Goal: Book appointment/travel/reservation

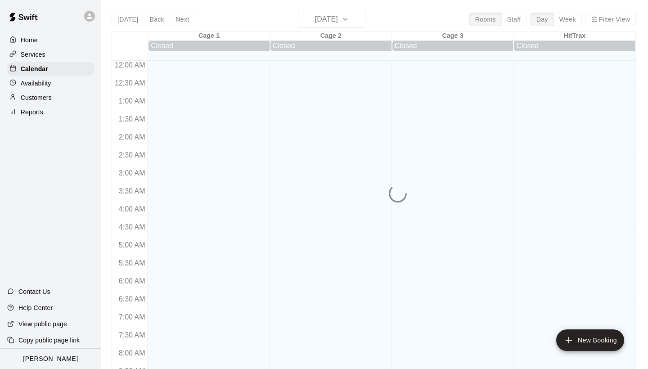
scroll to position [518, 0]
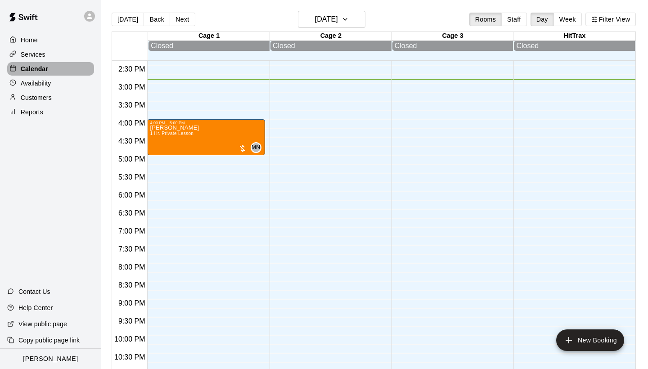
click at [43, 66] on p "Calendar" at bounding box center [34, 68] width 27 height 9
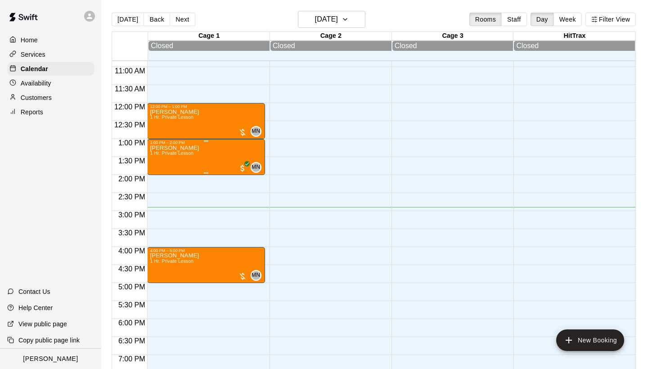
scroll to position [350, 0]
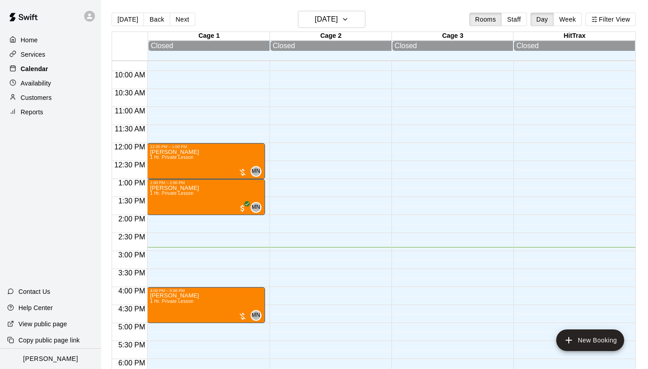
click at [46, 66] on p "Calendar" at bounding box center [34, 68] width 27 height 9
click at [335, 14] on h6 "[DATE]" at bounding box center [326, 19] width 23 height 13
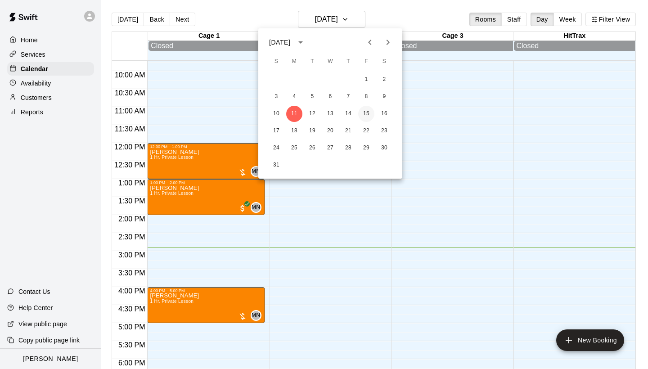
click at [368, 114] on button "15" at bounding box center [366, 114] width 16 height 16
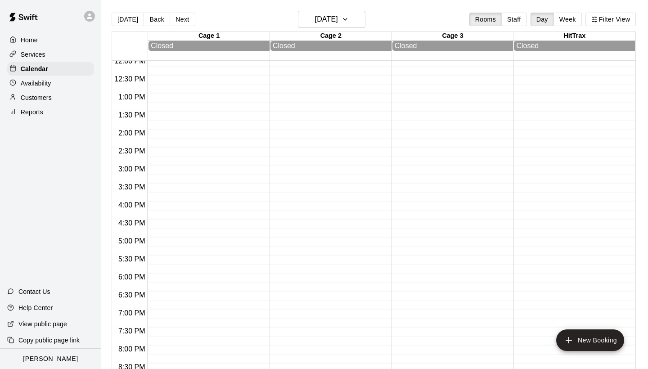
scroll to position [437, 0]
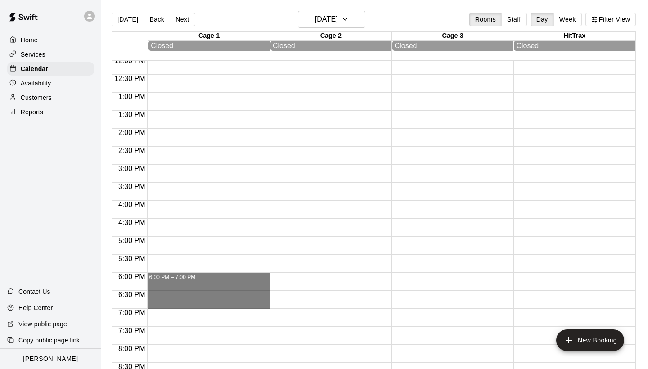
drag, startPoint x: 243, startPoint y: 275, endPoint x: 241, endPoint y: 303, distance: 27.5
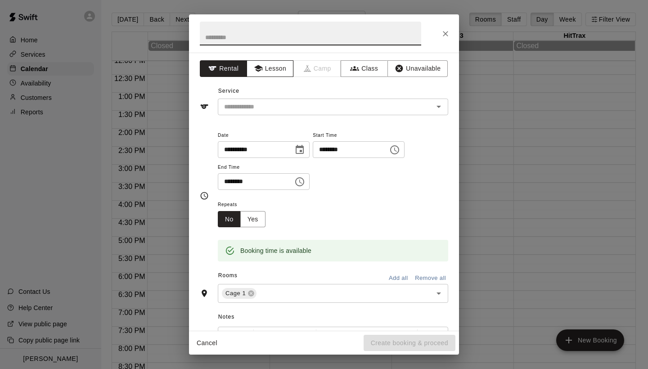
click at [277, 70] on button "Lesson" at bounding box center [270, 68] width 47 height 17
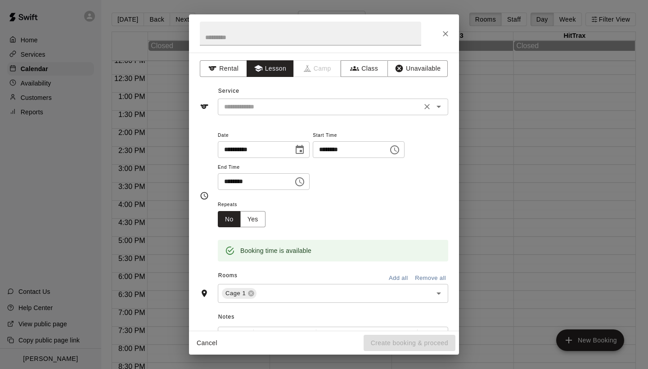
click at [319, 104] on input "text" at bounding box center [320, 106] width 198 height 11
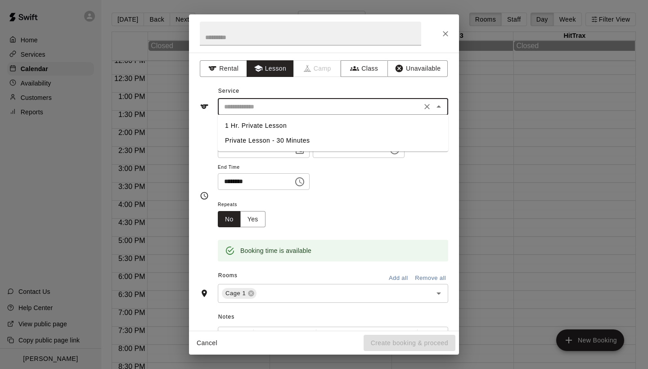
click at [283, 126] on li "1 Hr. Private Lesson" at bounding box center [333, 125] width 230 height 15
type input "**********"
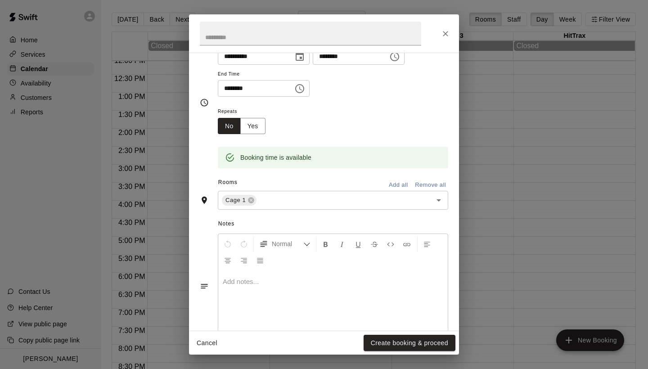
scroll to position [110, 0]
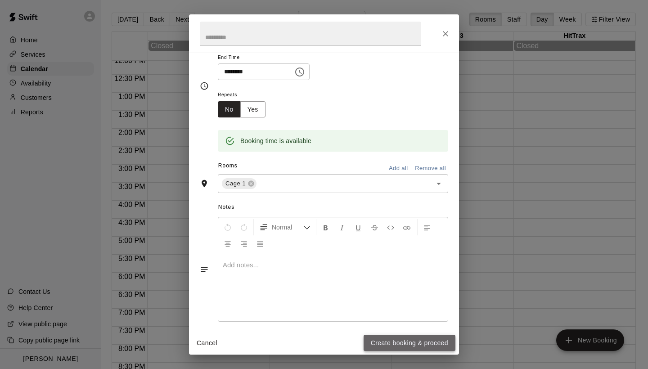
click at [389, 342] on button "Create booking & proceed" at bounding box center [410, 343] width 92 height 17
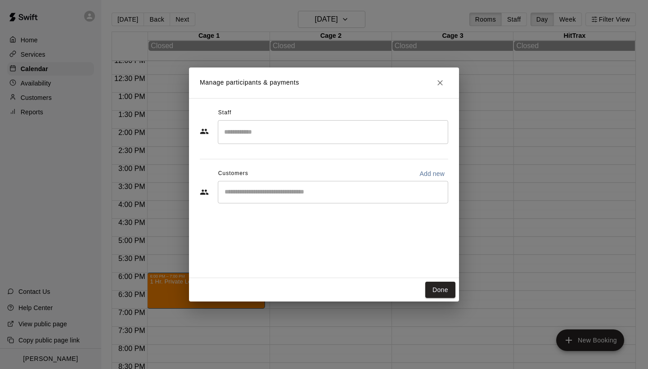
click at [272, 133] on input "Search staff" at bounding box center [333, 132] width 222 height 16
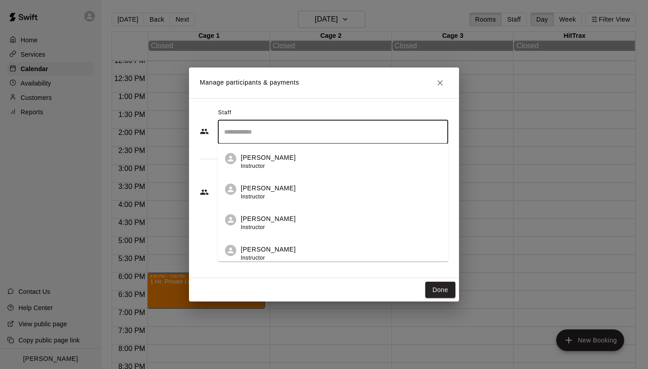
click at [257, 214] on li "Tony Reyes Instructor" at bounding box center [333, 220] width 230 height 31
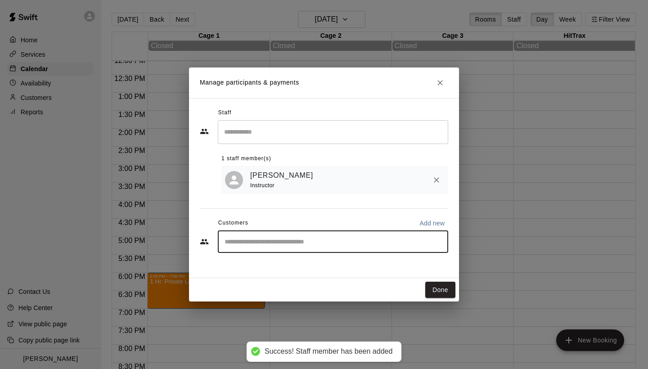
click at [287, 245] on input "Start typing to search customers..." at bounding box center [333, 241] width 222 height 9
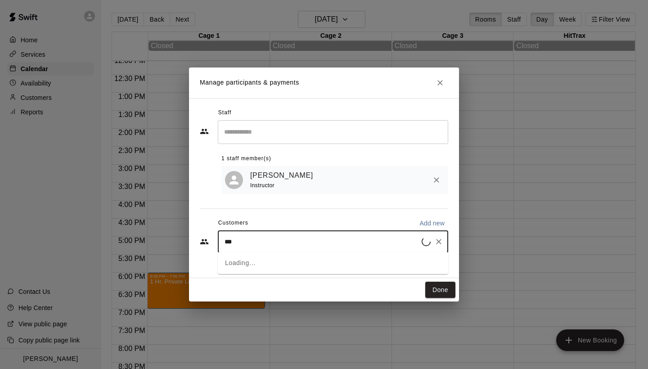
type input "****"
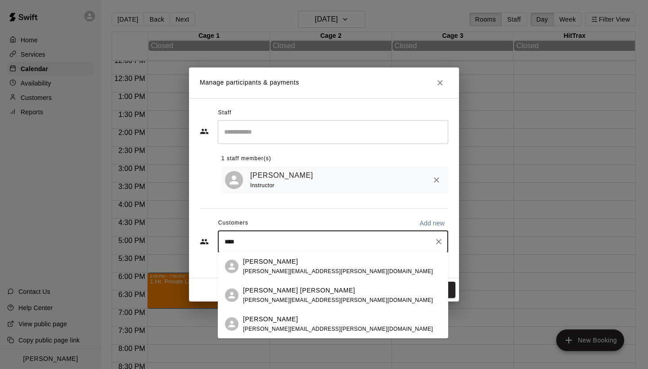
click at [305, 297] on span "miyoko.beetem@gmail.com" at bounding box center [338, 300] width 190 height 6
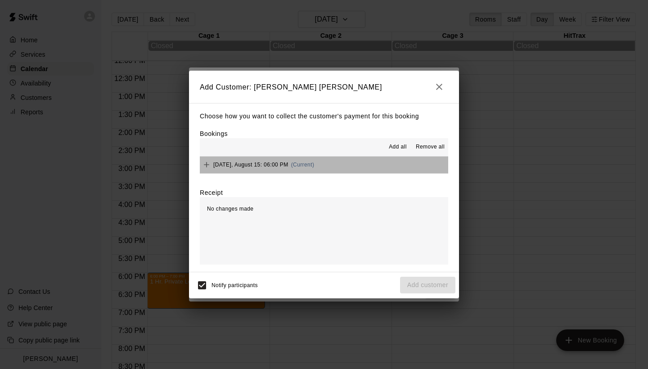
click at [315, 160] on button "Friday, August 15: 06:00 PM (Current)" at bounding box center [324, 165] width 248 height 17
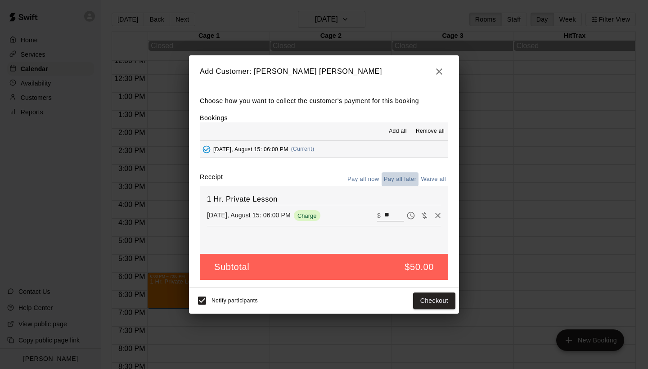
click at [394, 182] on button "Pay all later" at bounding box center [400, 179] width 37 height 14
click at [426, 301] on button "Add customer" at bounding box center [427, 301] width 55 height 17
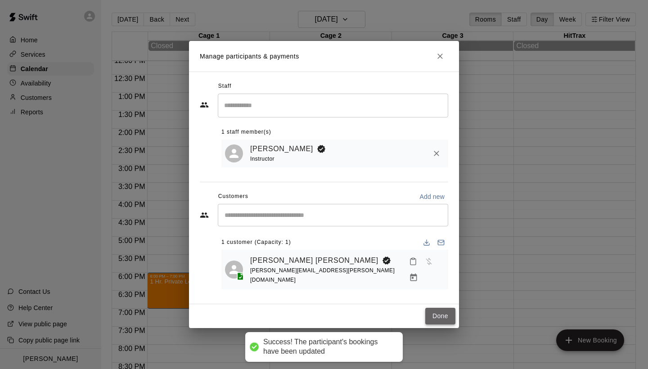
click at [438, 309] on button "Done" at bounding box center [440, 316] width 30 height 17
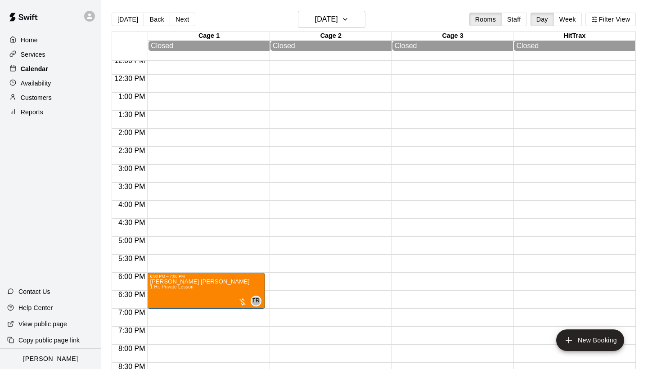
click at [39, 72] on p "Calendar" at bounding box center [34, 68] width 27 height 9
click at [133, 20] on button "[DATE]" at bounding box center [128, 20] width 32 height 14
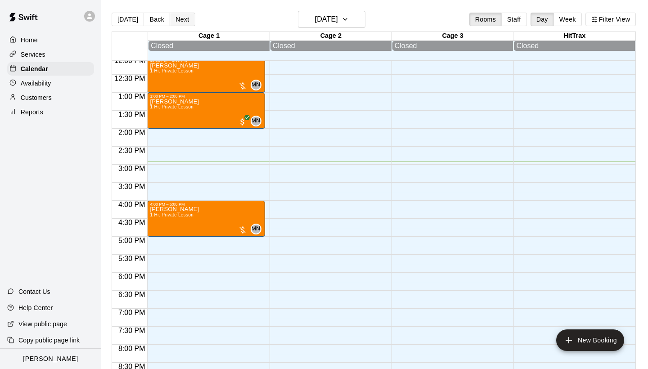
click at [184, 19] on button "Next" at bounding box center [182, 20] width 25 height 14
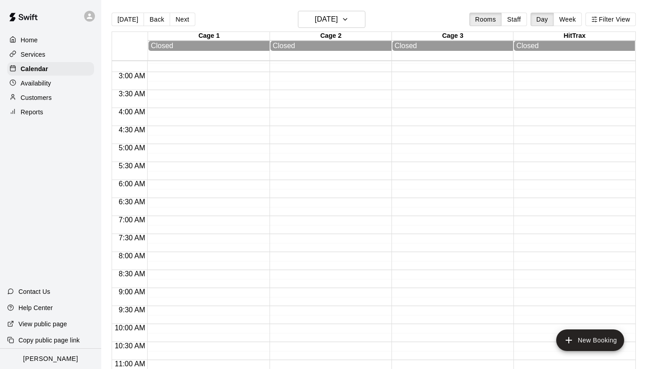
scroll to position [75, 0]
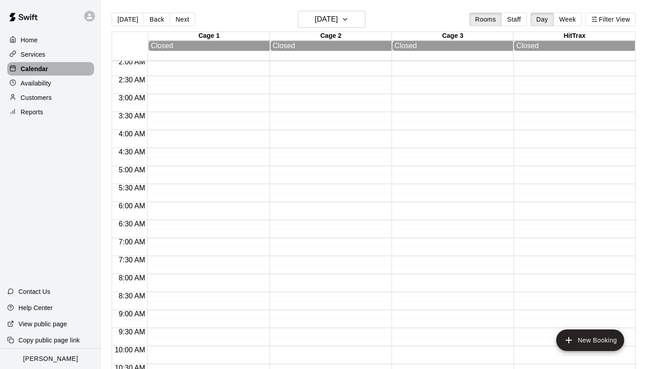
click at [55, 68] on div "Calendar" at bounding box center [50, 69] width 87 height 14
click at [58, 85] on div "Availability" at bounding box center [50, 84] width 87 height 14
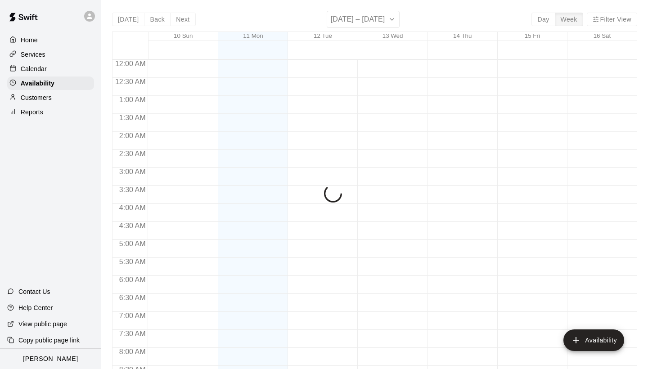
scroll to position [537, 0]
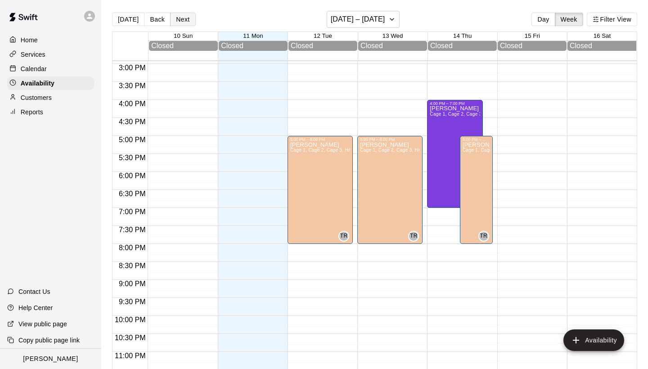
click at [183, 22] on button "Next" at bounding box center [182, 20] width 25 height 14
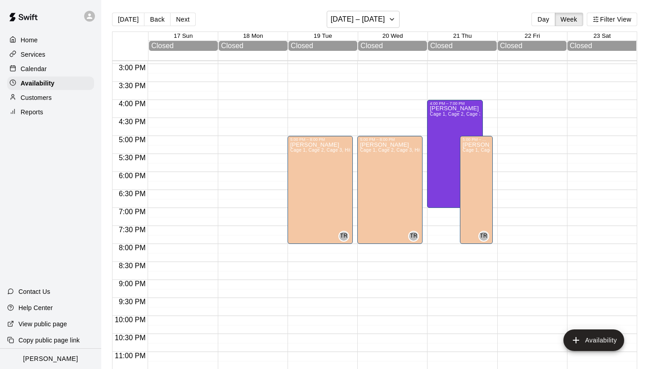
click at [51, 70] on div "Calendar" at bounding box center [50, 69] width 87 height 14
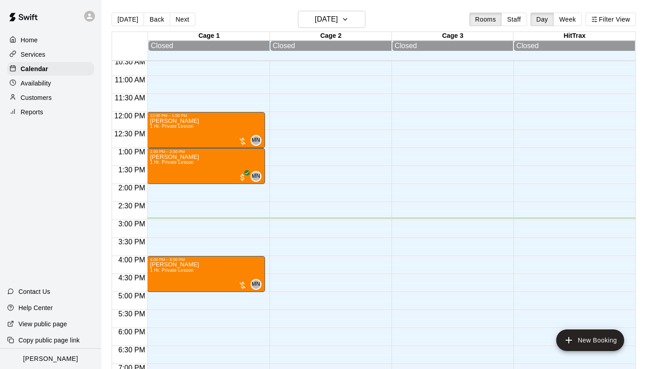
scroll to position [383, 0]
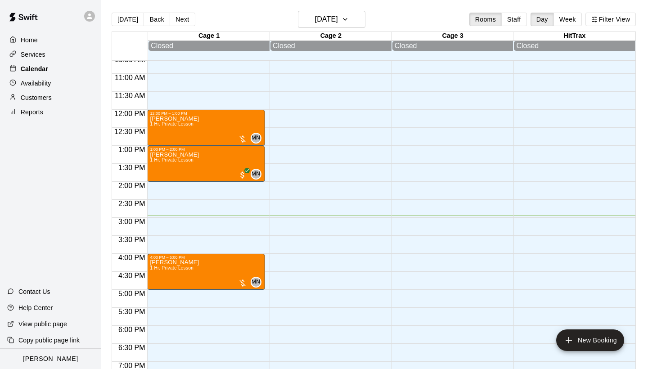
click at [44, 71] on p "Calendar" at bounding box center [34, 68] width 27 height 9
click at [48, 84] on p "Availability" at bounding box center [36, 83] width 31 height 9
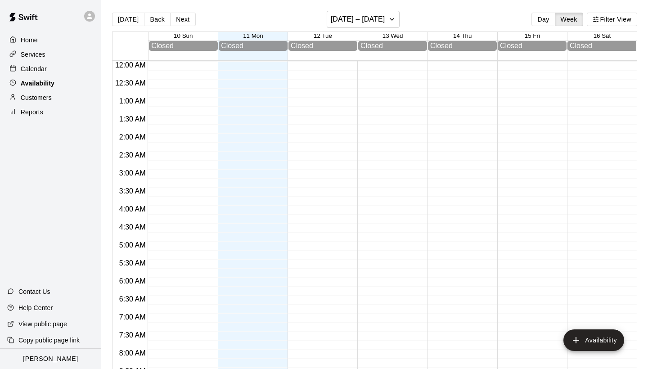
scroll to position [538, 0]
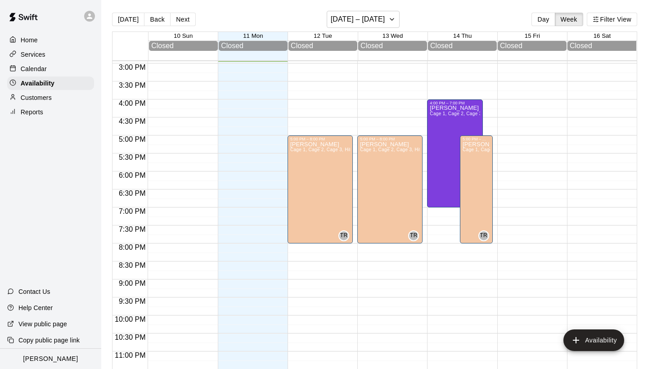
click at [63, 68] on div "Calendar" at bounding box center [50, 69] width 87 height 14
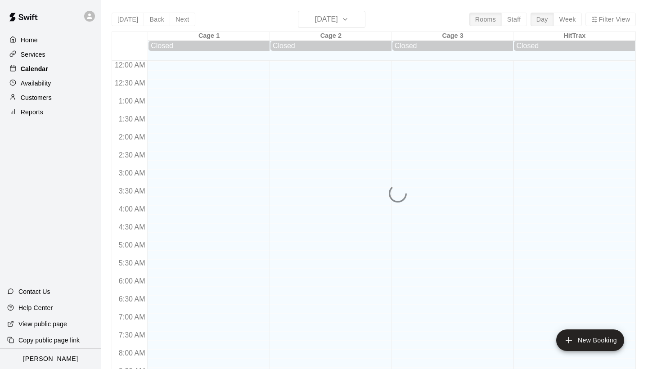
scroll to position [518, 0]
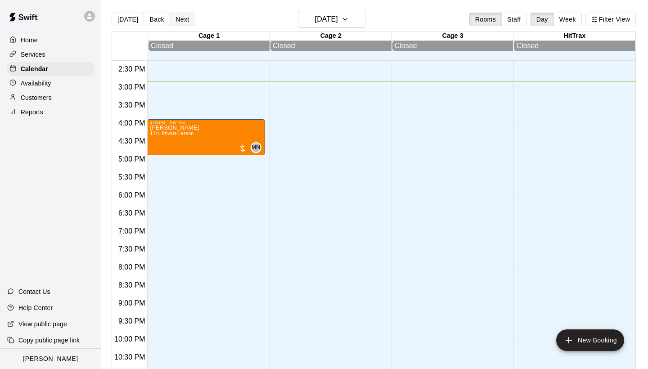
click at [188, 20] on button "Next" at bounding box center [182, 20] width 25 height 14
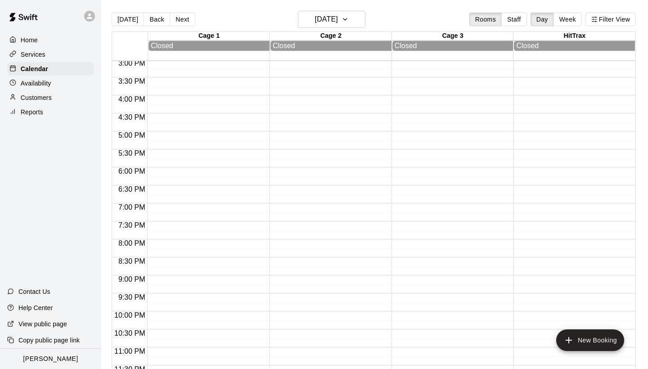
scroll to position [542, 0]
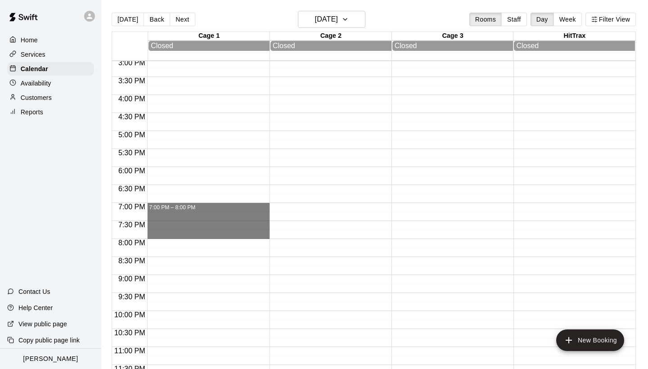
drag, startPoint x: 192, startPoint y: 205, endPoint x: 191, endPoint y: 233, distance: 27.9
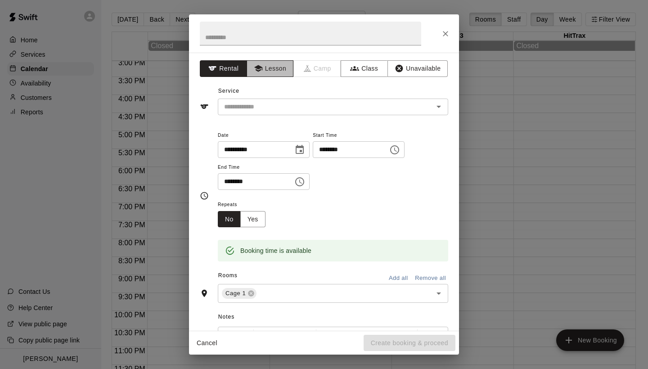
click at [270, 70] on button "Lesson" at bounding box center [270, 68] width 47 height 17
click at [273, 106] on input "text" at bounding box center [320, 106] width 198 height 11
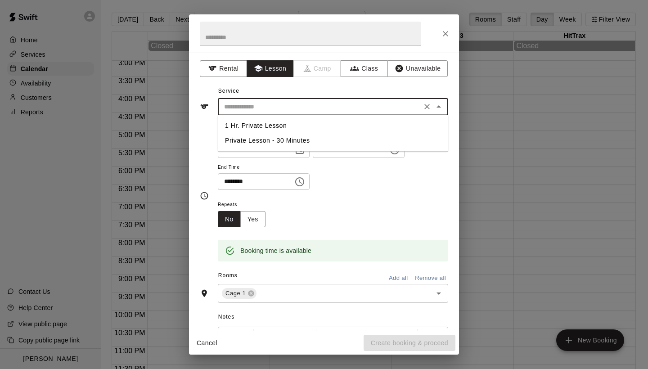
click at [270, 125] on li "1 Hr. Private Lesson" at bounding box center [333, 125] width 230 height 15
type input "**********"
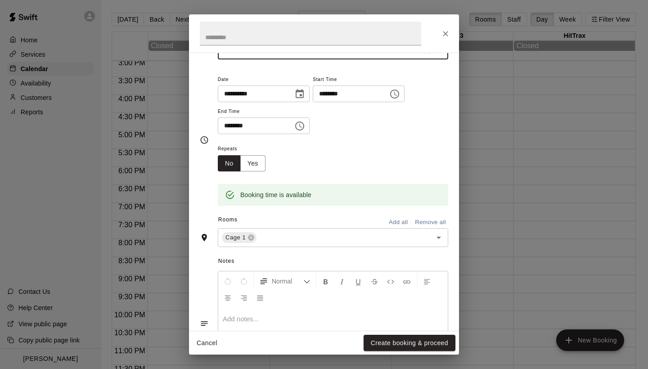
scroll to position [58, 0]
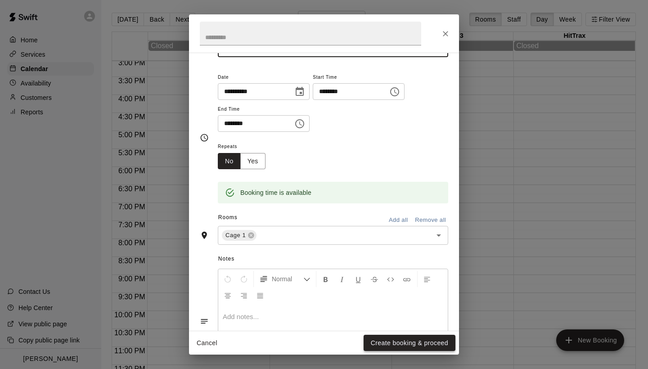
click at [381, 338] on button "Create booking & proceed" at bounding box center [410, 343] width 92 height 17
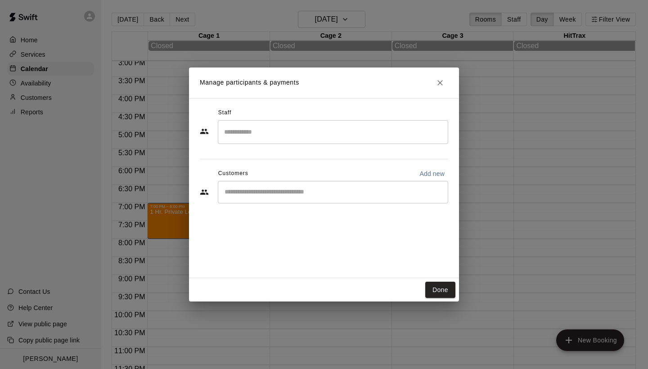
click at [280, 130] on input "Search staff" at bounding box center [333, 132] width 222 height 16
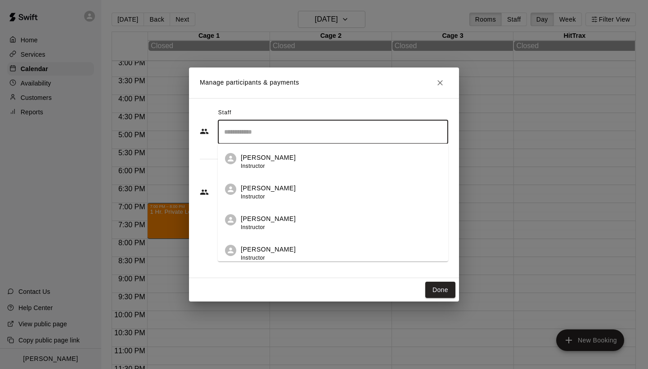
click at [274, 218] on p "[PERSON_NAME]" at bounding box center [268, 218] width 55 height 9
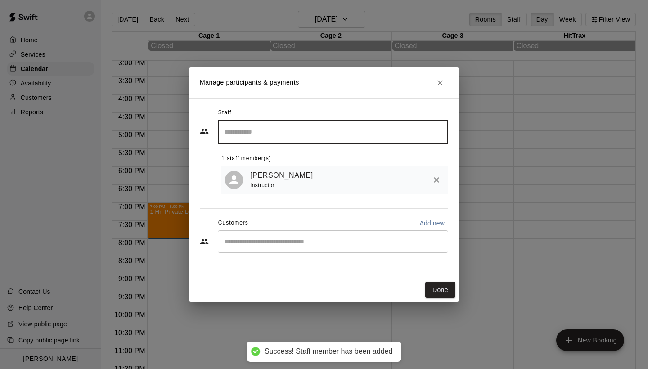
click at [288, 237] on input "Start typing to search customers..." at bounding box center [333, 241] width 222 height 9
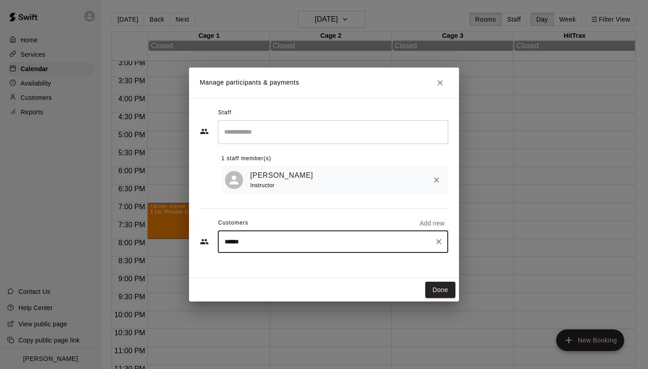
type input "*******"
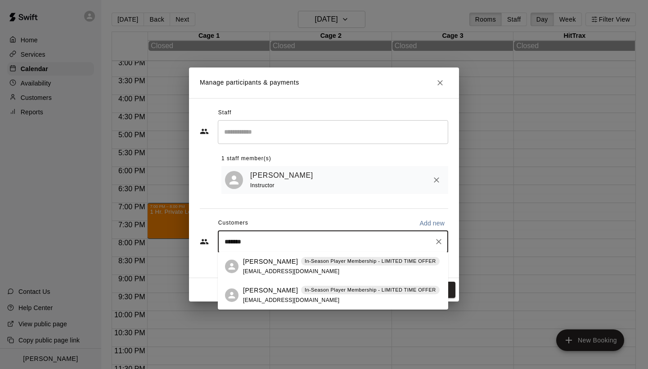
click at [270, 291] on p "[PERSON_NAME]" at bounding box center [270, 290] width 55 height 9
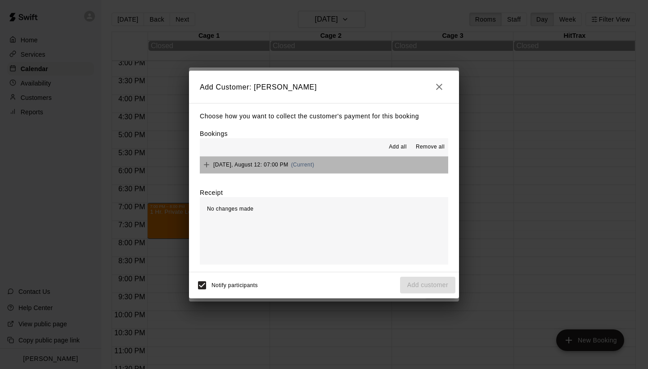
click at [339, 170] on button "Tuesday, August 12: 07:00 PM (Current)" at bounding box center [324, 165] width 248 height 17
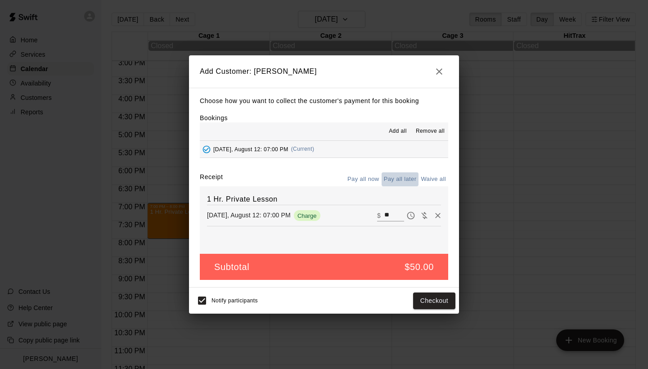
click at [402, 176] on button "Pay all later" at bounding box center [400, 179] width 37 height 14
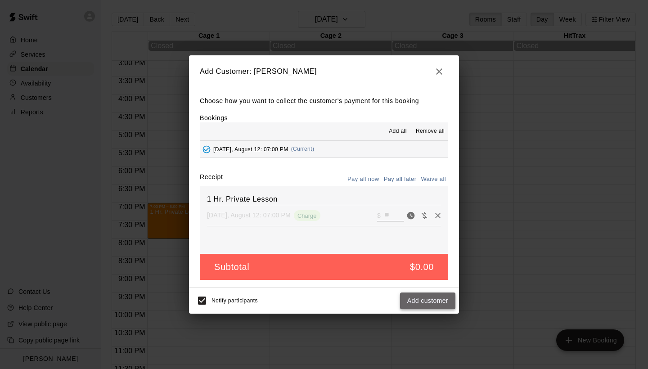
click at [420, 297] on button "Add customer" at bounding box center [427, 301] width 55 height 17
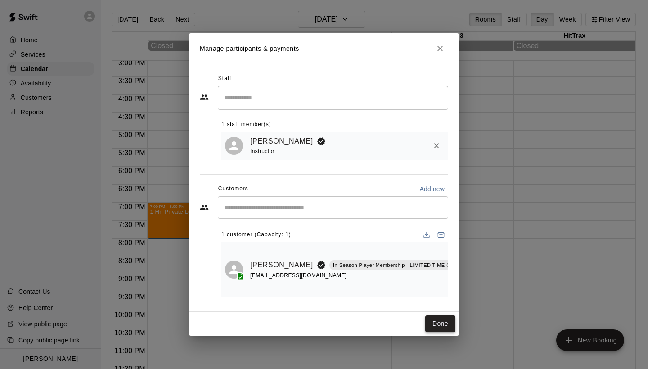
click at [441, 324] on button "Done" at bounding box center [440, 323] width 30 height 17
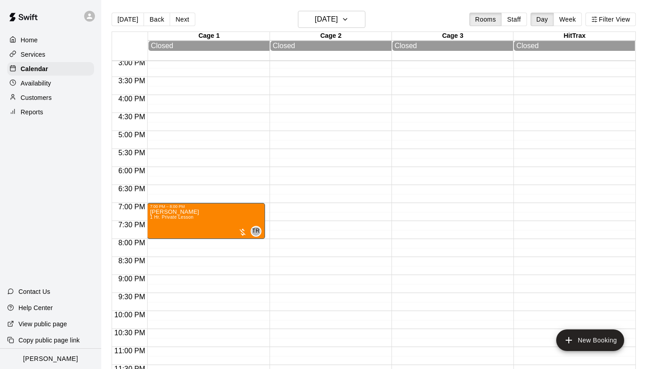
click at [41, 83] on p "Availability" at bounding box center [36, 83] width 31 height 9
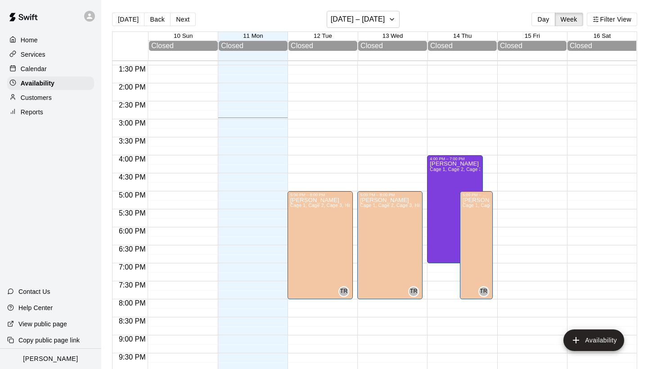
scroll to position [495, 0]
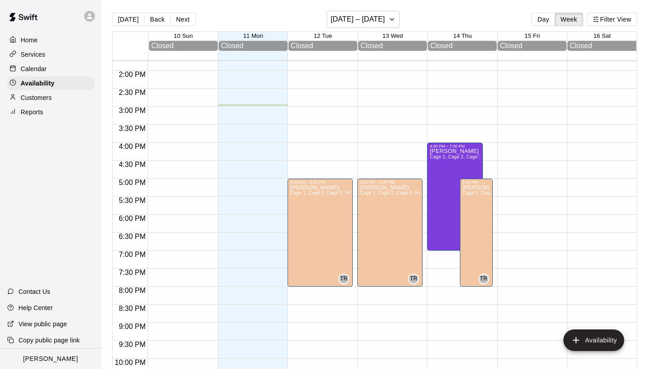
click at [42, 70] on p "Calendar" at bounding box center [34, 68] width 26 height 9
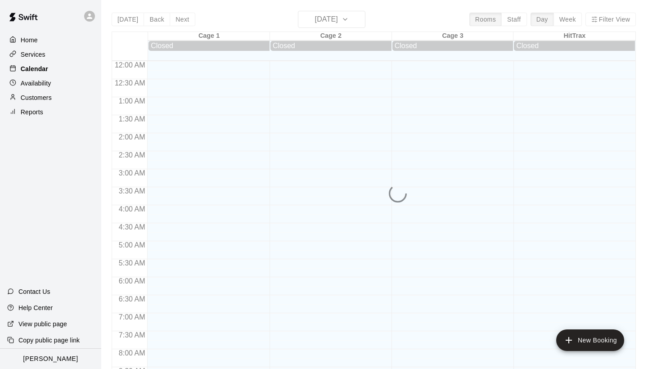
scroll to position [518, 0]
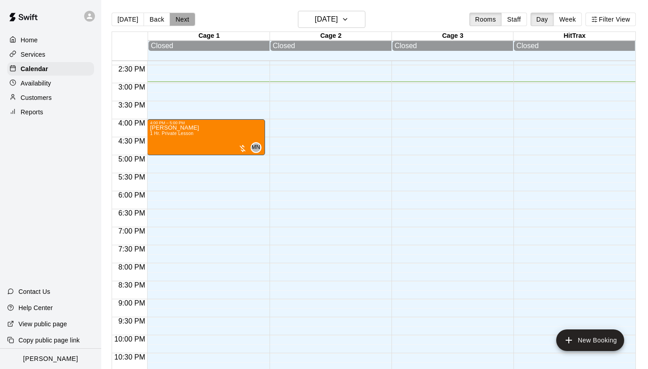
click at [185, 23] on button "Next" at bounding box center [182, 20] width 25 height 14
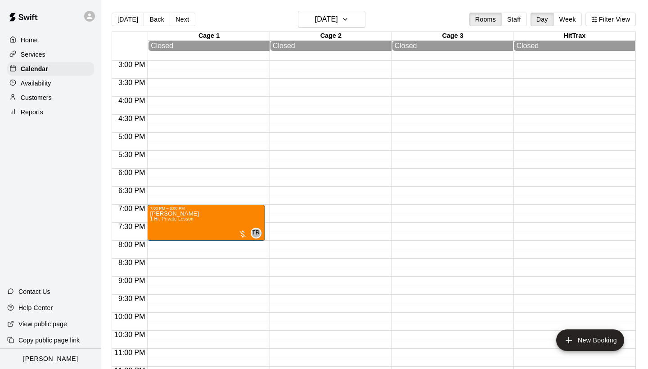
scroll to position [522, 0]
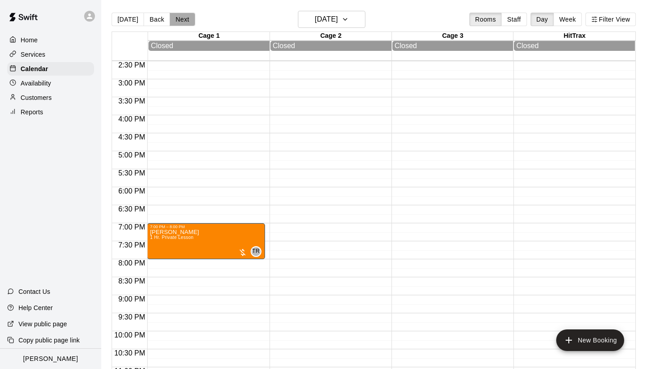
click at [188, 17] on button "Next" at bounding box center [182, 20] width 25 height 14
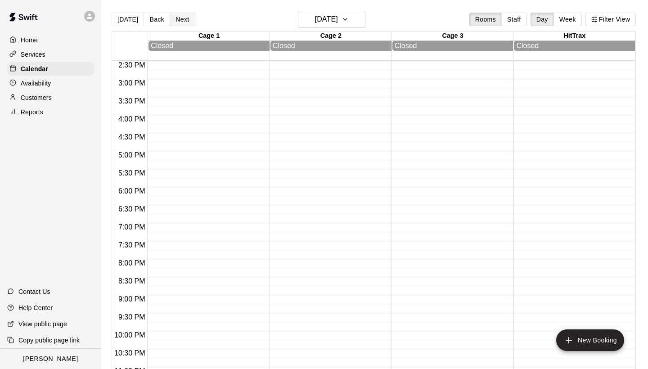
click at [188, 17] on button "Next" at bounding box center [182, 20] width 25 height 14
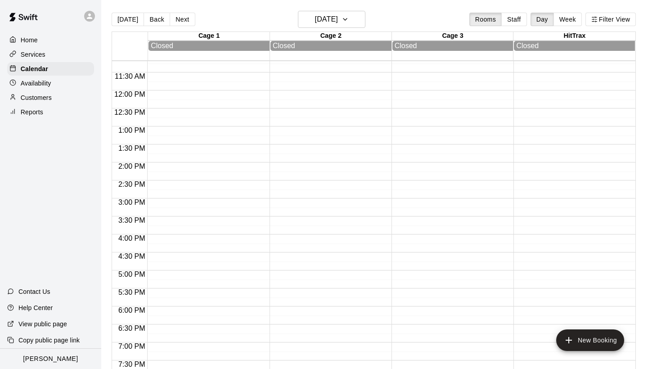
scroll to position [367, 0]
click at [181, 21] on button "Next" at bounding box center [182, 20] width 25 height 14
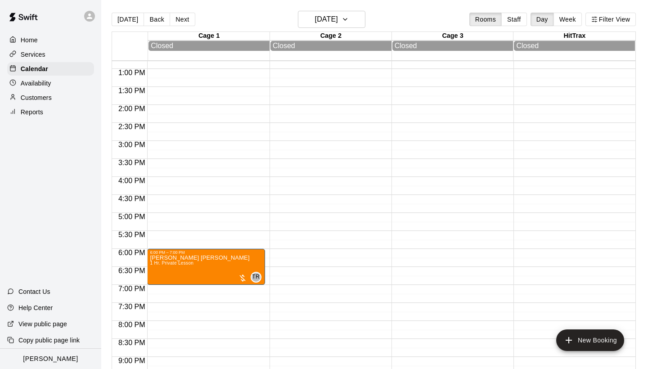
scroll to position [461, 0]
click at [127, 18] on button "[DATE]" at bounding box center [128, 20] width 32 height 14
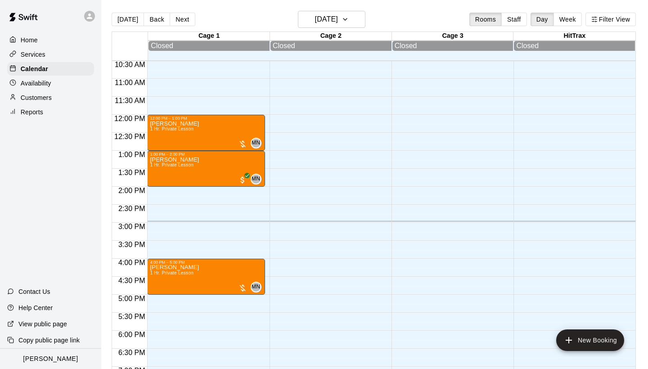
scroll to position [358, 0]
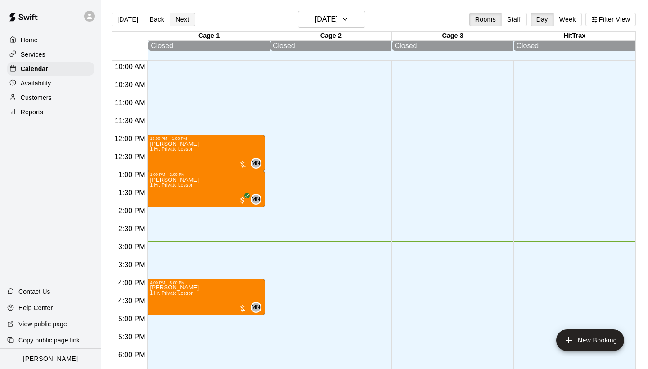
click at [181, 26] on button "Next" at bounding box center [182, 20] width 25 height 14
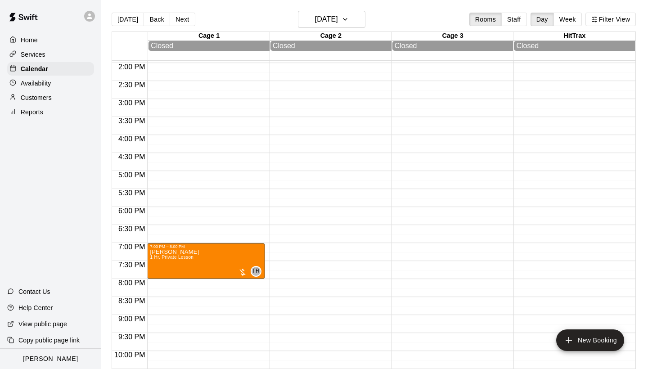
scroll to position [500, 0]
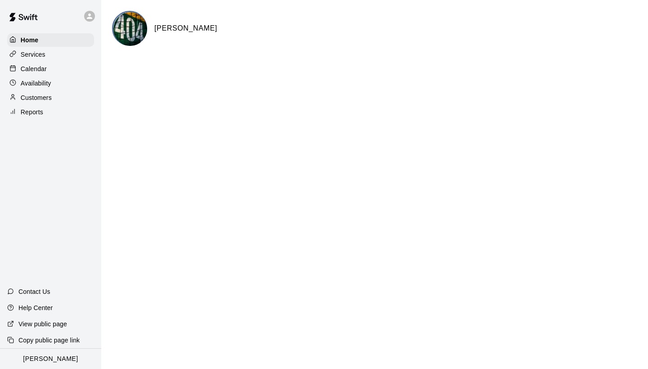
click at [37, 65] on p "Calendar" at bounding box center [34, 68] width 26 height 9
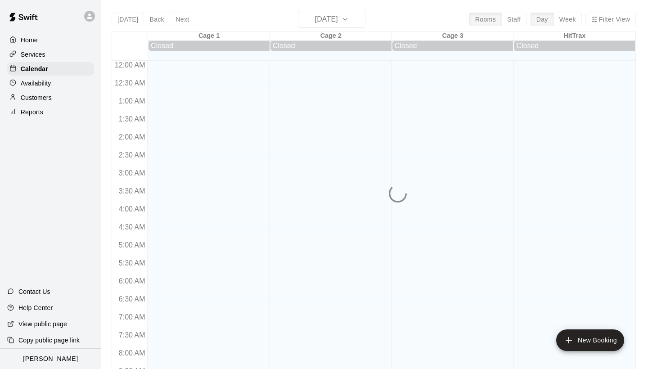
scroll to position [518, 0]
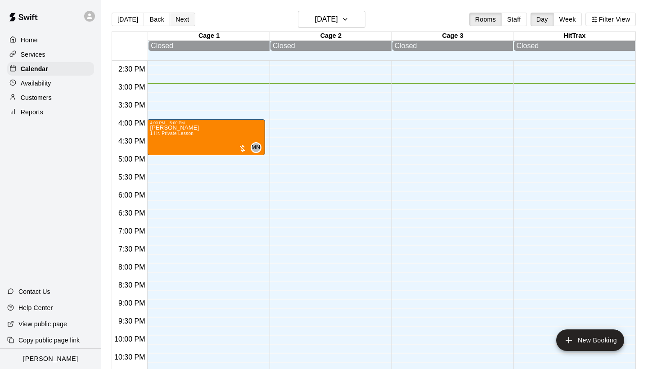
click at [189, 18] on button "Next" at bounding box center [182, 20] width 25 height 14
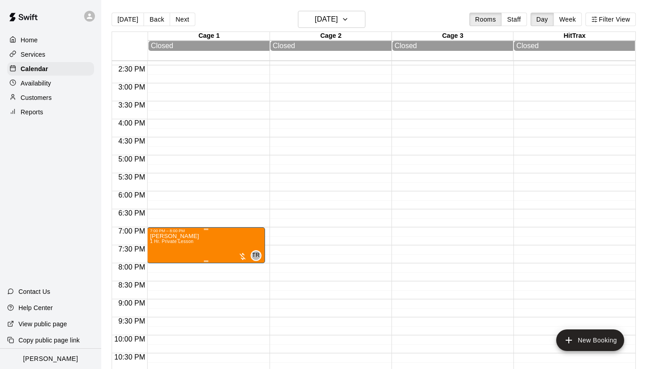
click at [156, 284] on icon "delete" at bounding box center [159, 285] width 11 height 11
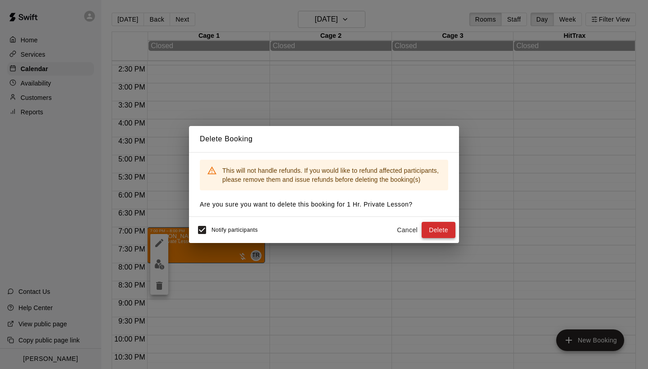
click at [437, 230] on button "Delete" at bounding box center [439, 230] width 34 height 17
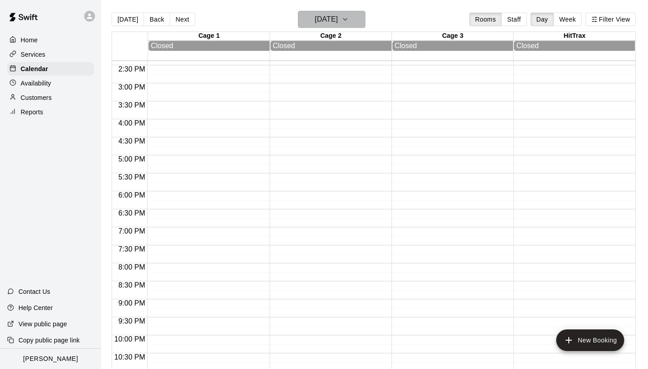
click at [349, 18] on icon "button" at bounding box center [345, 19] width 7 height 11
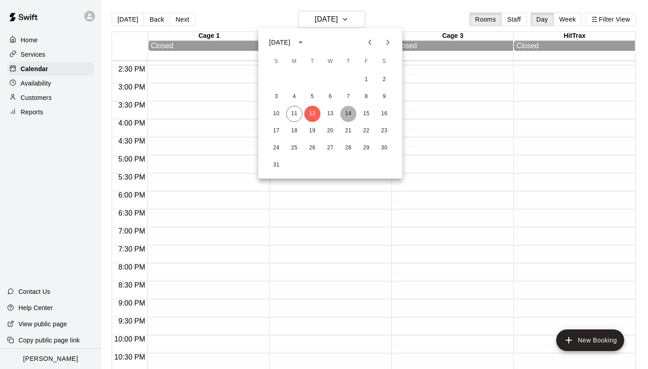
click at [348, 114] on button "14" at bounding box center [348, 114] width 16 height 16
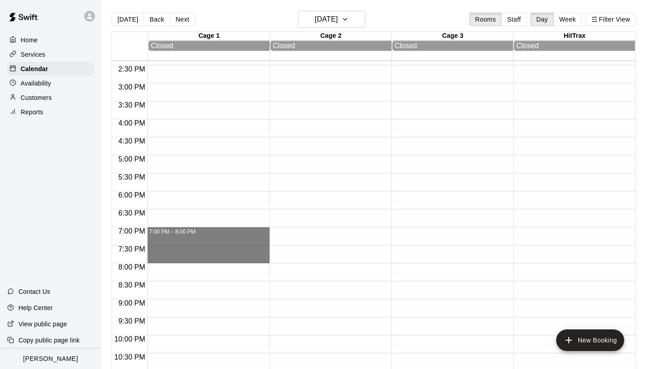
drag, startPoint x: 221, startPoint y: 230, endPoint x: 216, endPoint y: 260, distance: 30.6
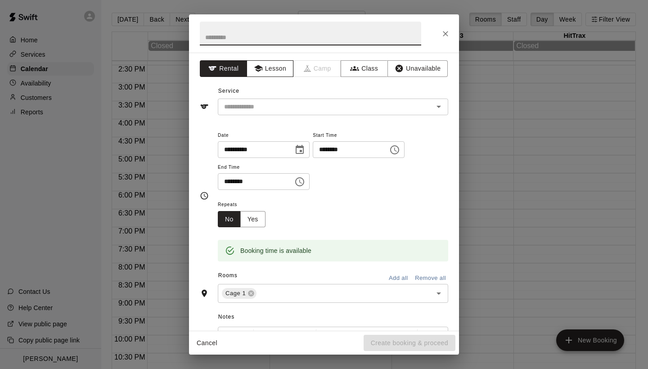
click at [269, 70] on button "Lesson" at bounding box center [270, 68] width 47 height 17
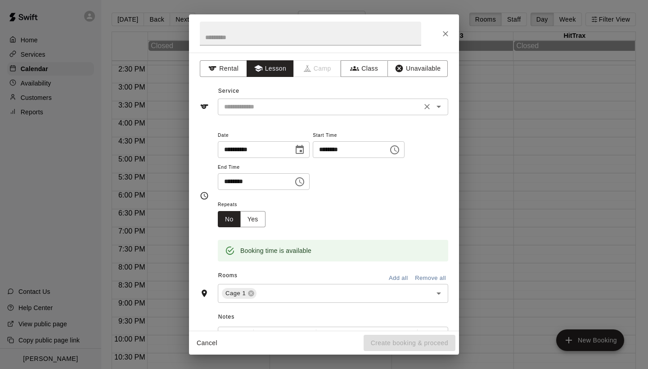
click at [294, 104] on input "text" at bounding box center [320, 106] width 198 height 11
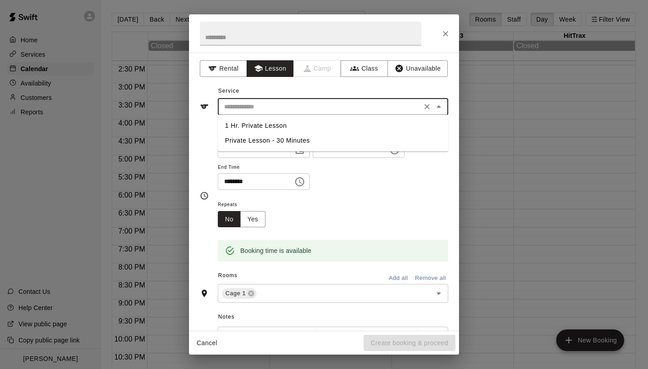
click at [270, 126] on li "1 Hr. Private Lesson" at bounding box center [333, 125] width 230 height 15
type input "**********"
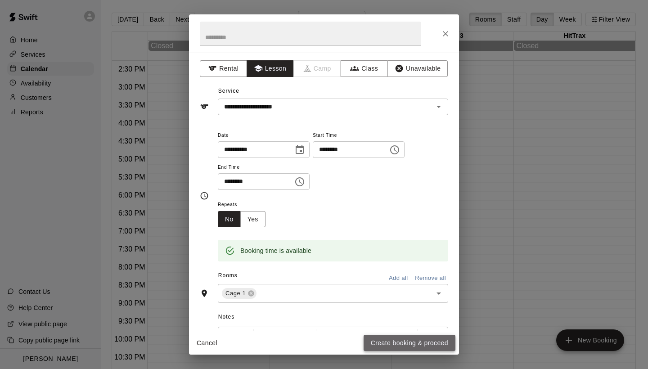
click at [387, 344] on button "Create booking & proceed" at bounding box center [410, 343] width 92 height 17
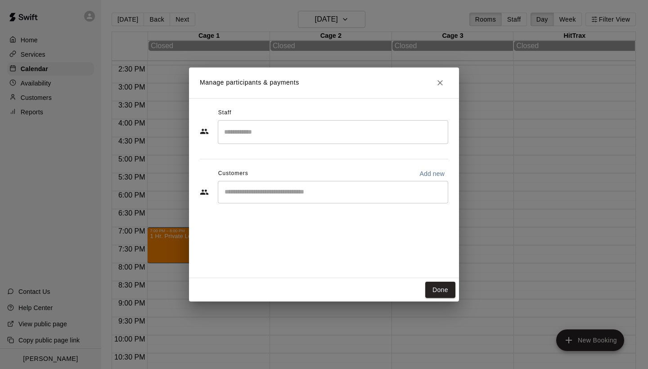
click at [279, 127] on input "Search staff" at bounding box center [333, 132] width 222 height 16
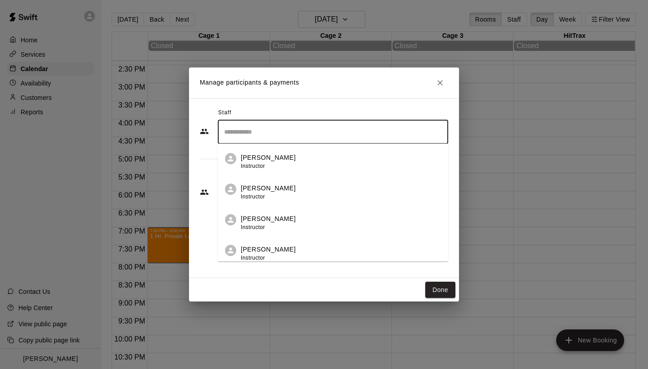
click at [263, 219] on p "[PERSON_NAME]" at bounding box center [268, 218] width 55 height 9
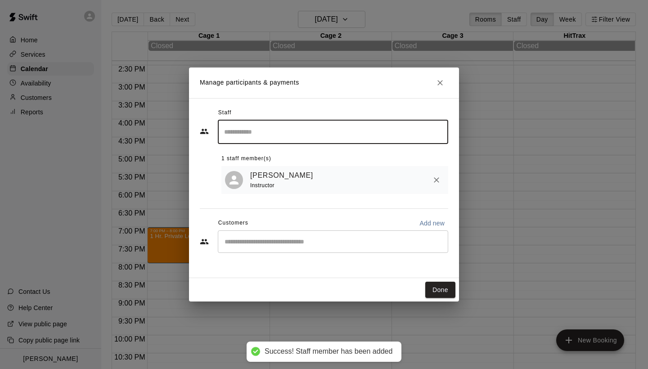
click at [282, 240] on input "Start typing to search customers..." at bounding box center [333, 241] width 222 height 9
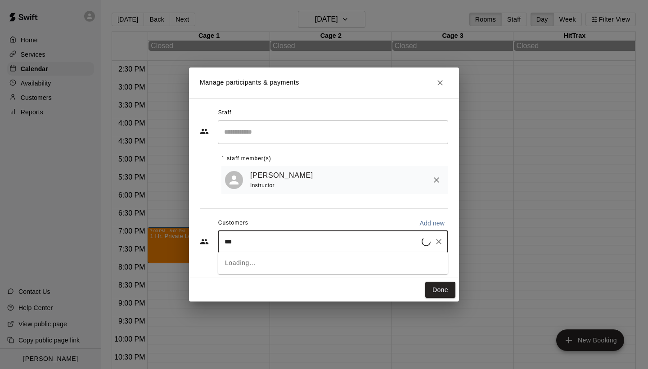
type input "****"
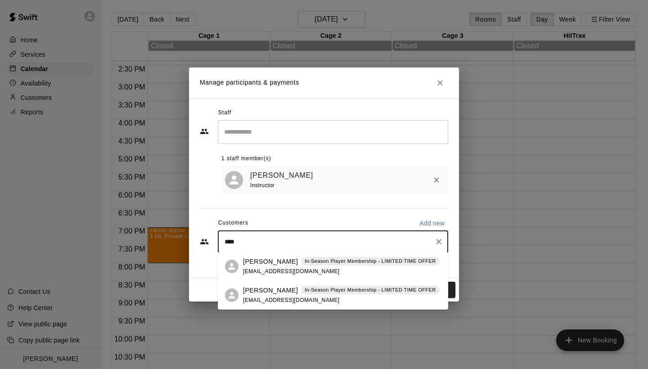
click at [270, 290] on p "[PERSON_NAME]" at bounding box center [270, 290] width 55 height 9
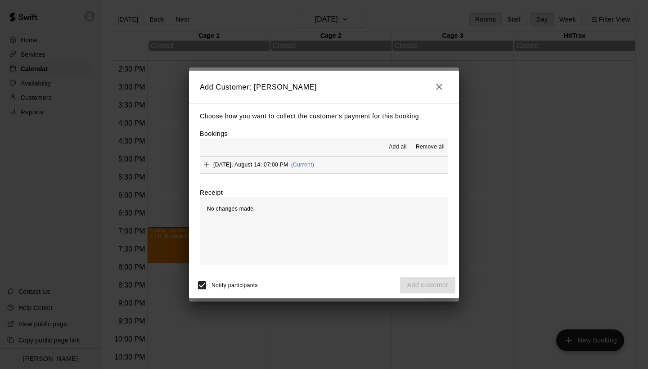
click at [339, 171] on button "[DATE], August 14: 07:00 PM (Current)" at bounding box center [324, 165] width 248 height 17
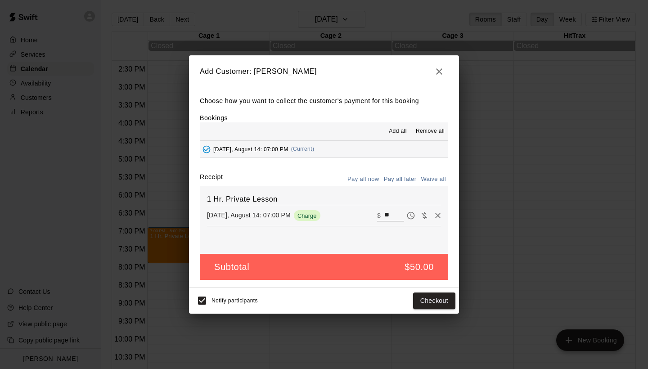
click at [412, 179] on button "Pay all later" at bounding box center [400, 179] width 37 height 14
click at [428, 304] on button "Add customer" at bounding box center [427, 301] width 55 height 17
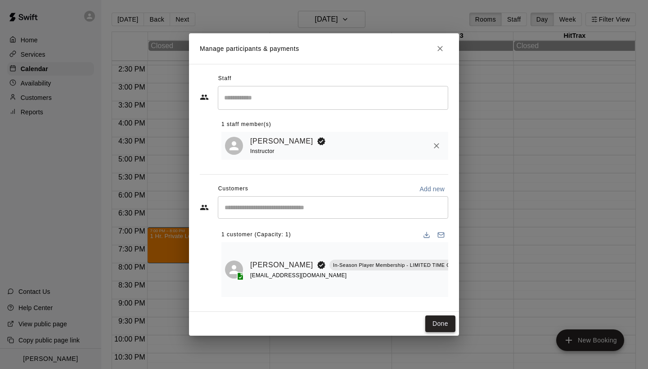
click at [451, 319] on button "Done" at bounding box center [440, 323] width 30 height 17
